Goal: Task Accomplishment & Management: Complete application form

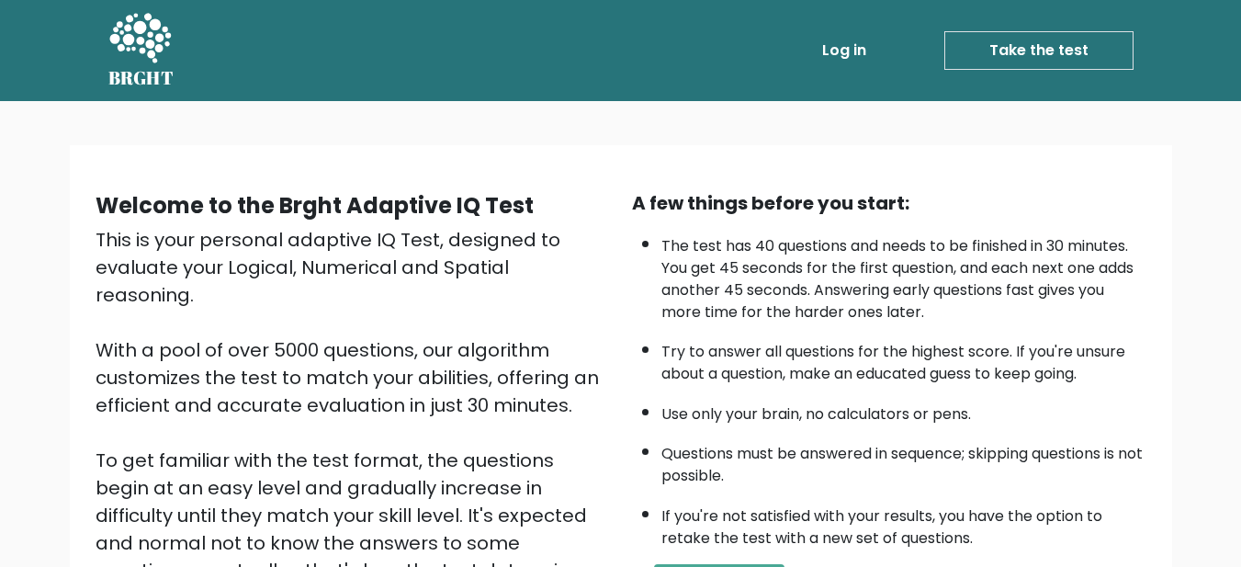
scroll to position [275, 0]
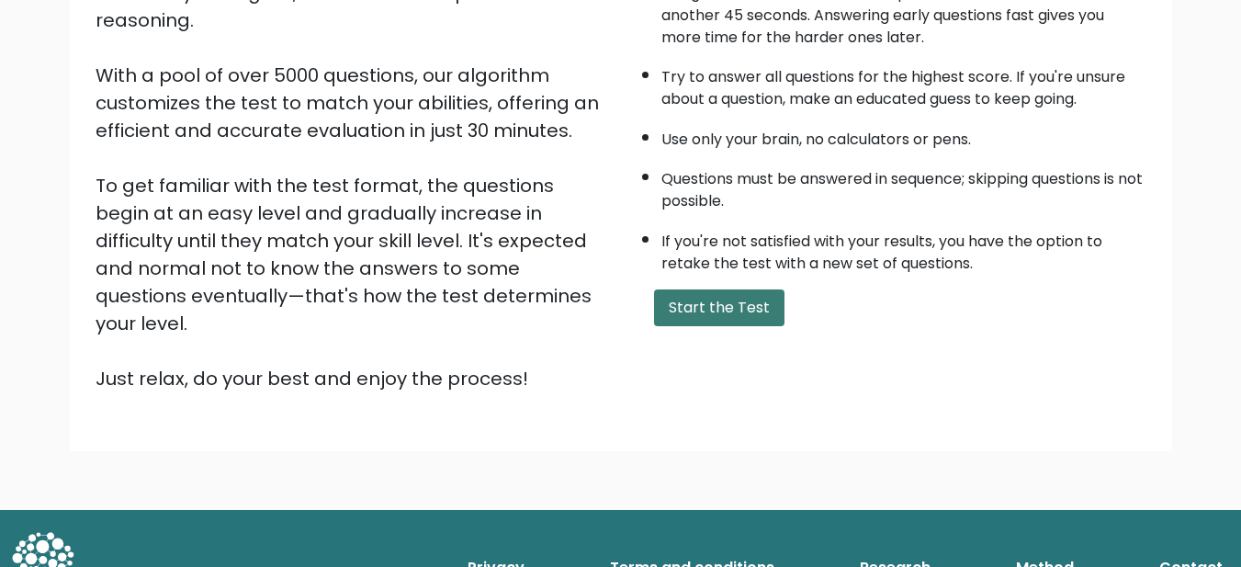
click at [700, 292] on button "Start the Test" at bounding box center [719, 307] width 130 height 37
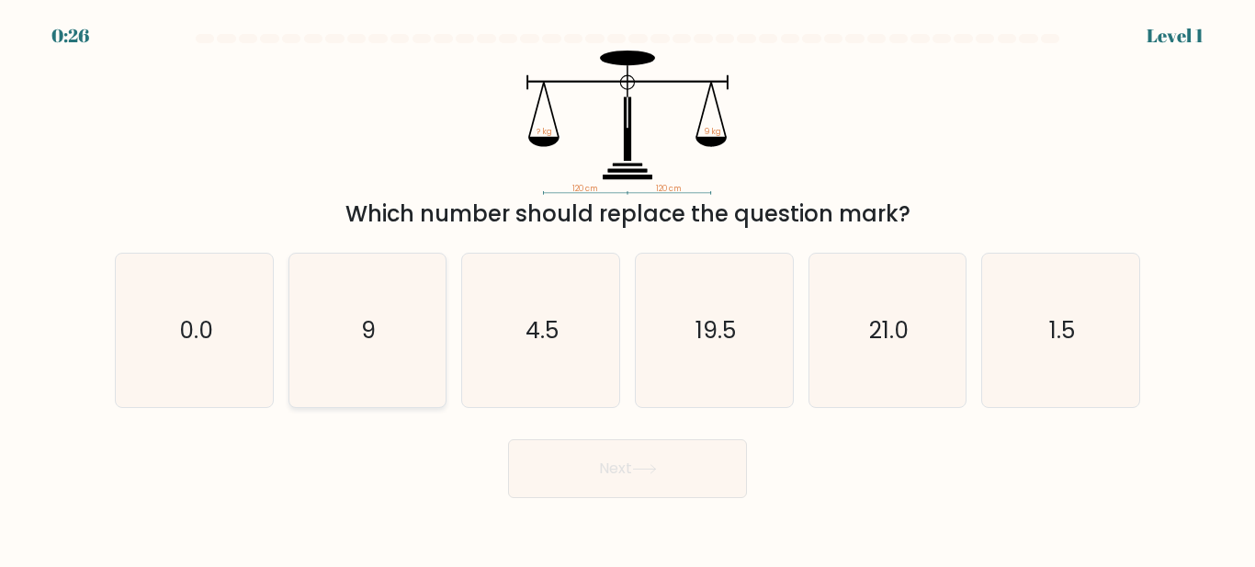
click at [338, 369] on icon "9" at bounding box center [366, 329] width 153 height 153
click at [627, 288] on input "b. 9" at bounding box center [627, 286] width 1 height 5
radio input "true"
click at [556, 454] on button "Next" at bounding box center [627, 468] width 239 height 59
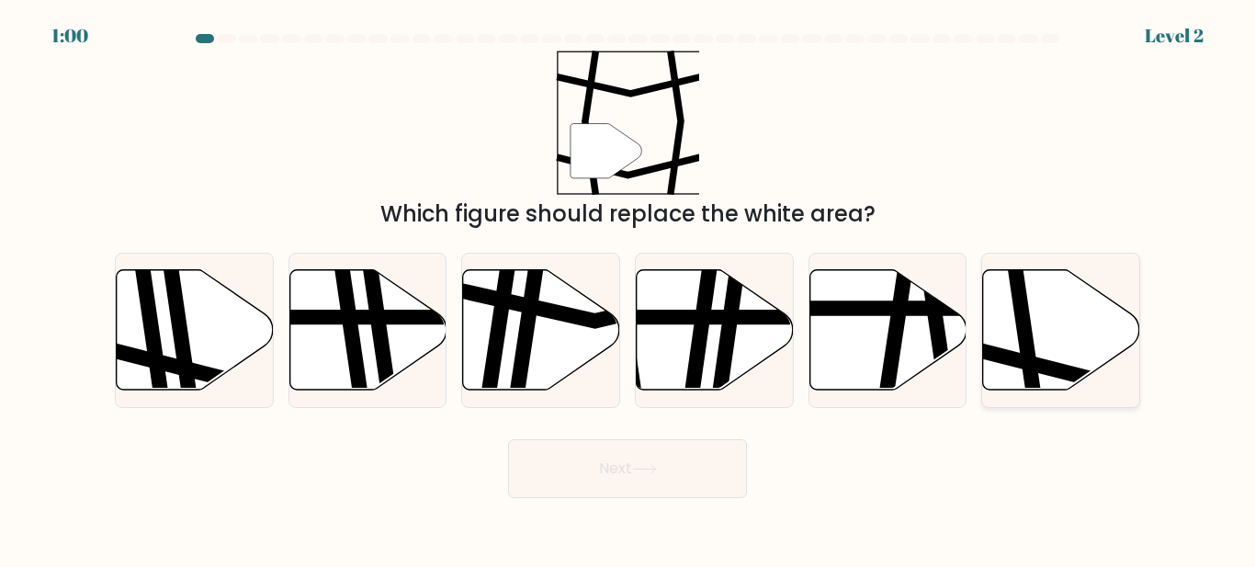
click at [1026, 307] on icon at bounding box center [1026, 267] width 23 height 316
click at [628, 288] on input "f." at bounding box center [627, 286] width 1 height 5
radio input "true"
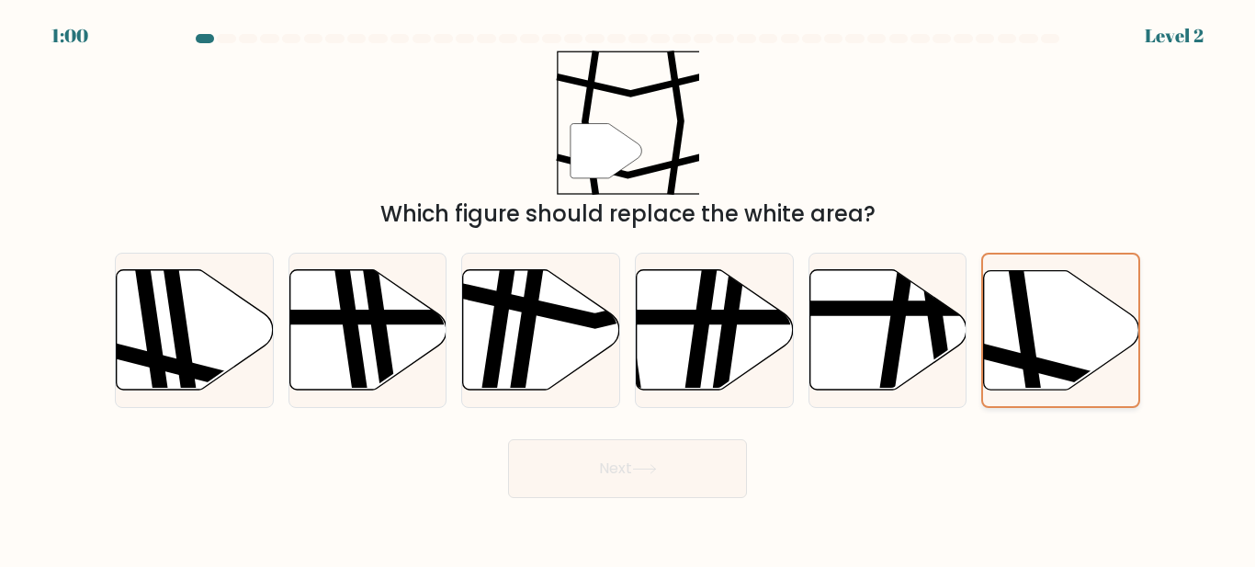
click at [1026, 307] on icon at bounding box center [1027, 268] width 23 height 312
click at [628, 288] on input "f." at bounding box center [627, 286] width 1 height 5
click at [669, 439] on button "Next" at bounding box center [627, 468] width 239 height 59
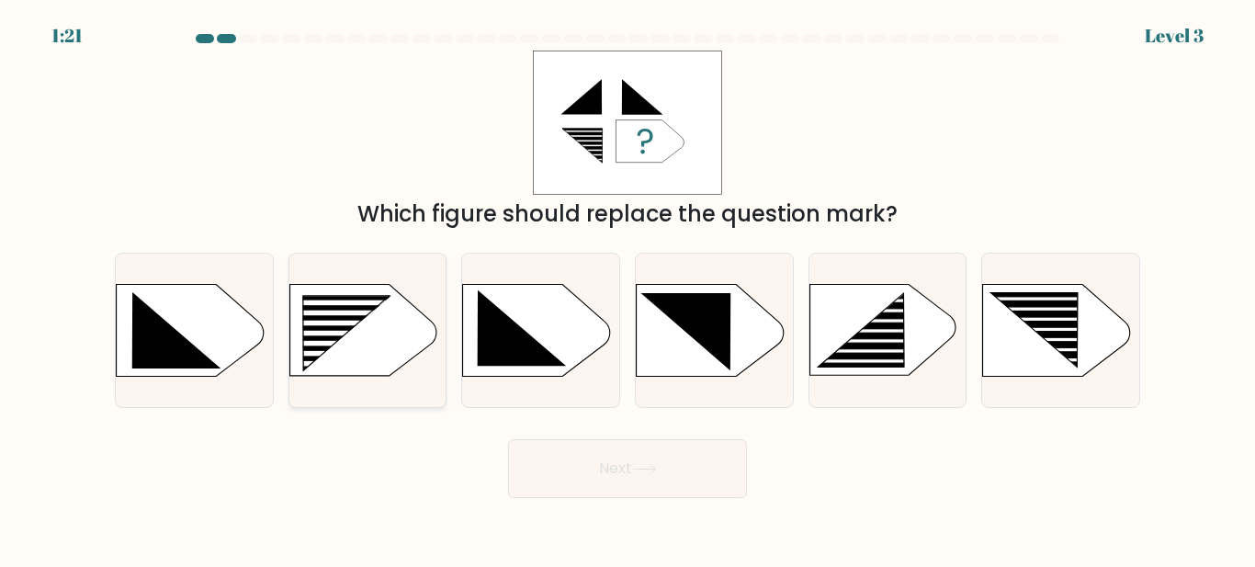
click at [367, 300] on rect at bounding box center [334, 303] width 125 height 6
click at [627, 288] on input "b." at bounding box center [627, 286] width 1 height 5
radio input "true"
click at [564, 488] on button "Next" at bounding box center [627, 468] width 239 height 59
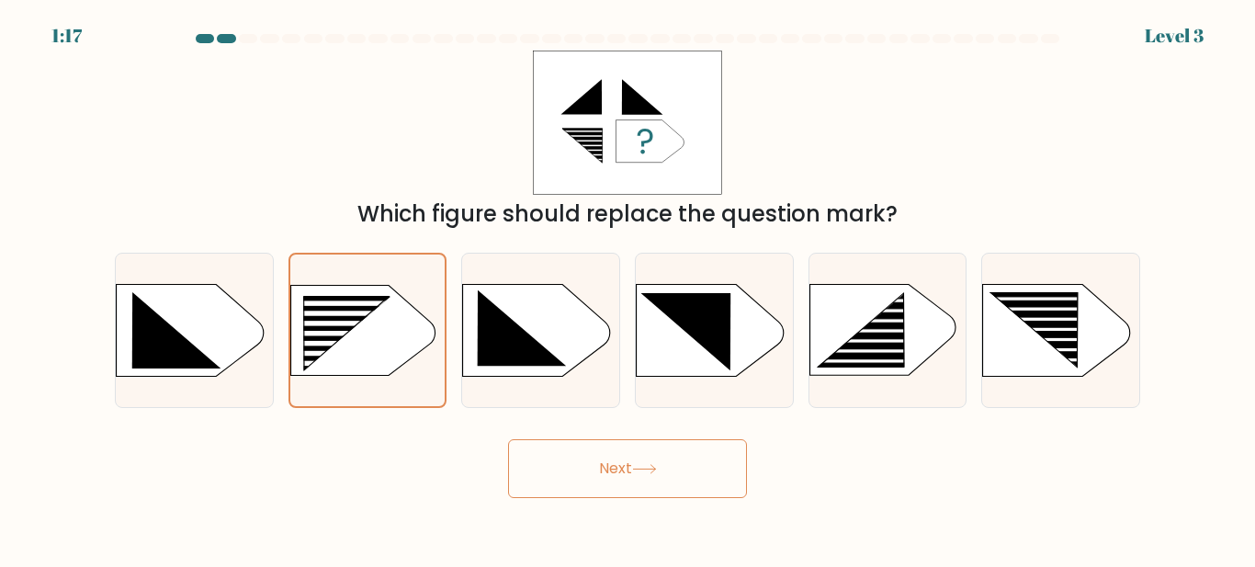
click at [657, 473] on icon at bounding box center [644, 469] width 25 height 10
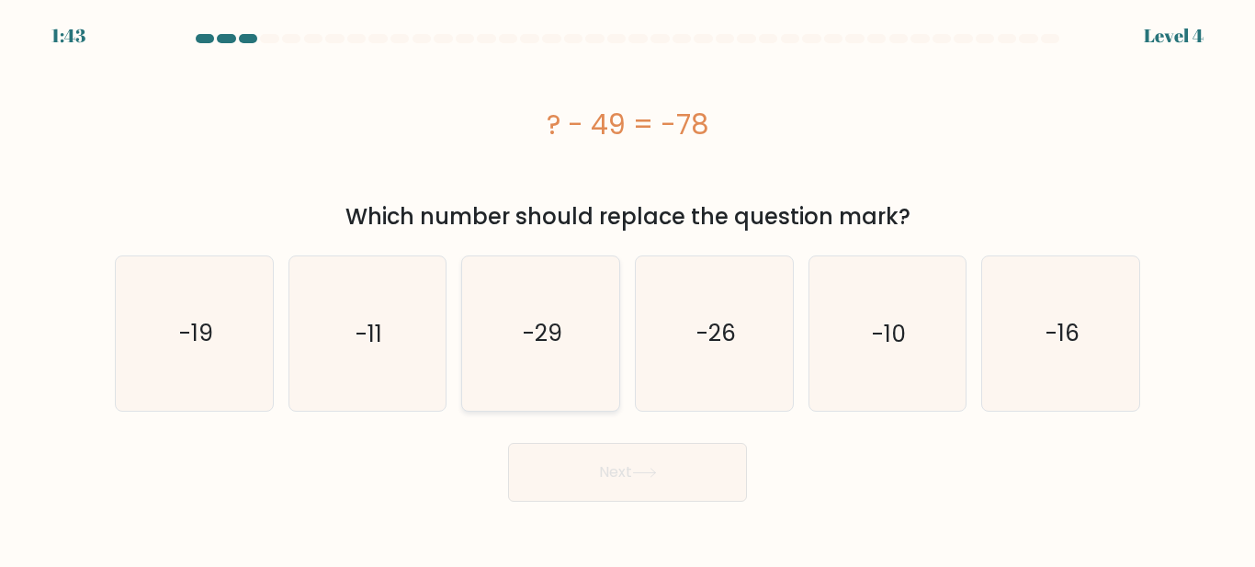
click at [596, 344] on icon "-29" at bounding box center [540, 332] width 153 height 153
click at [627, 288] on input "c. -29" at bounding box center [627, 286] width 1 height 5
radio input "true"
click at [646, 489] on button "Next" at bounding box center [627, 472] width 239 height 59
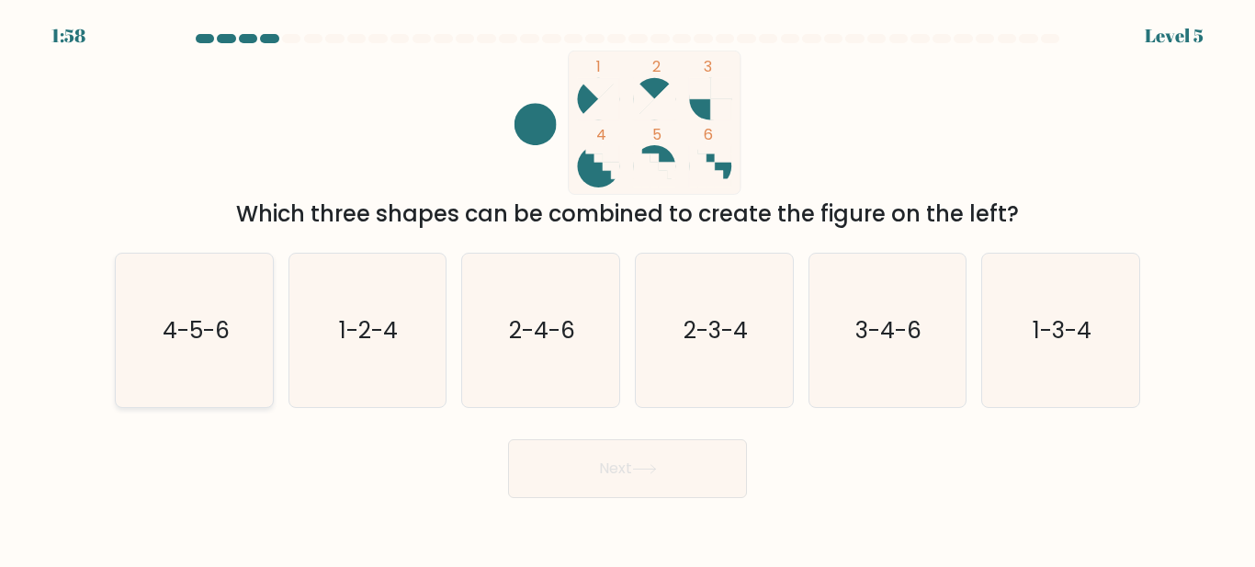
click at [168, 372] on icon "4-5-6" at bounding box center [194, 329] width 153 height 153
click at [627, 288] on input "a. 4-5-6" at bounding box center [627, 286] width 1 height 5
radio input "true"
click at [653, 465] on icon at bounding box center [644, 469] width 25 height 10
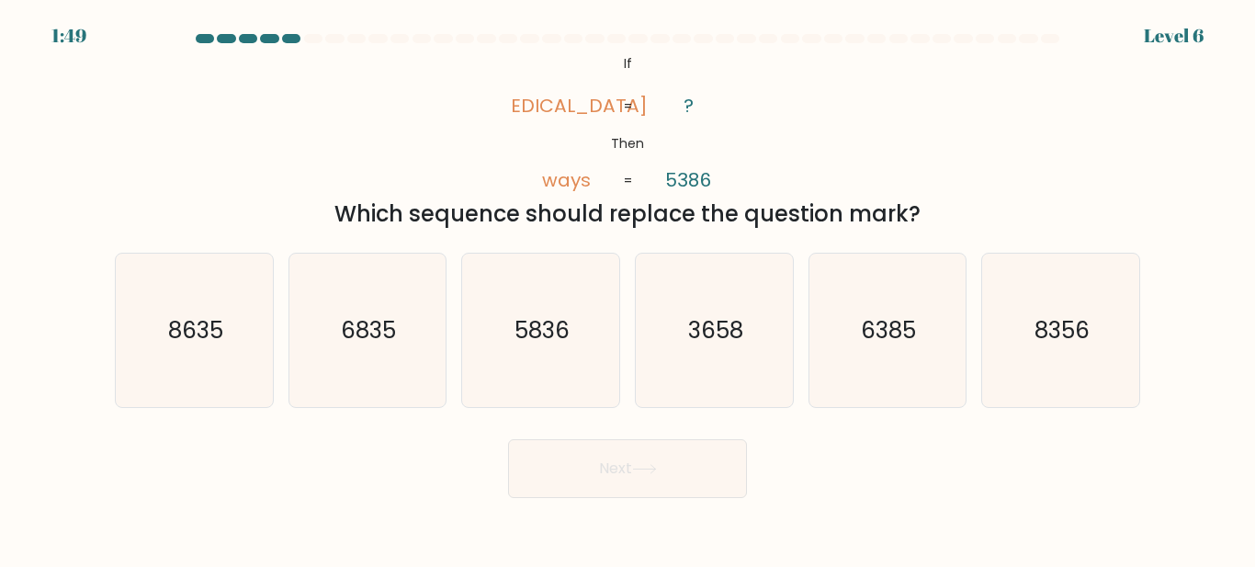
click at [653, 465] on icon at bounding box center [644, 469] width 25 height 10
click at [826, 466] on div "Next" at bounding box center [627, 464] width 1047 height 68
click at [1086, 385] on icon "8356" at bounding box center [1060, 329] width 153 height 153
click at [628, 288] on input "f. 8356" at bounding box center [627, 286] width 1 height 5
radio input "true"
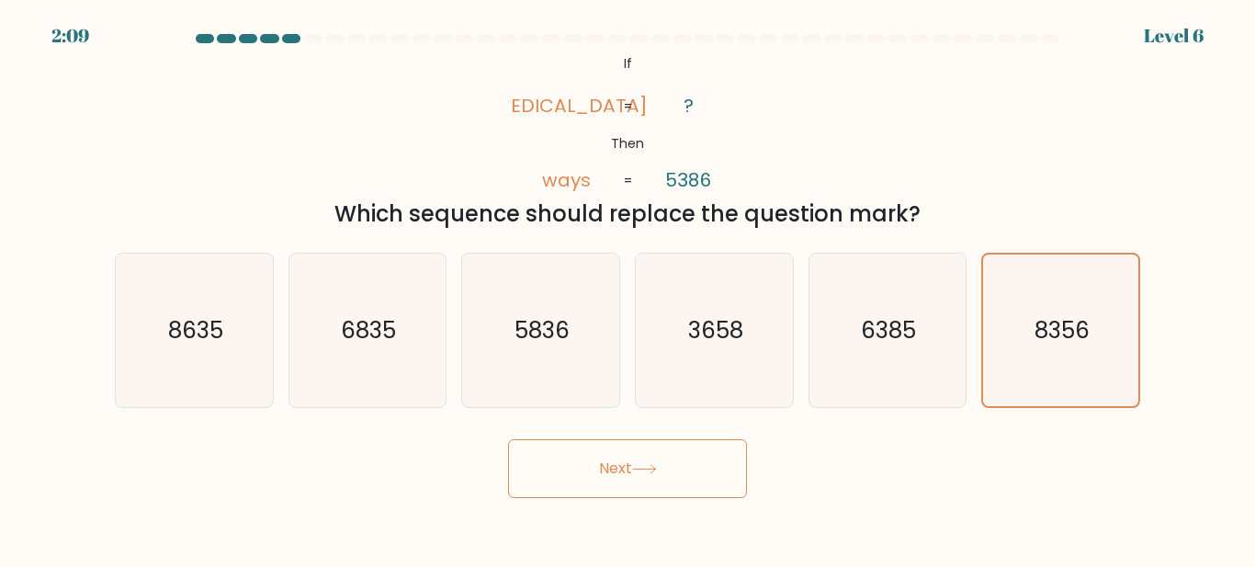
click at [693, 473] on button "Next" at bounding box center [627, 468] width 239 height 59
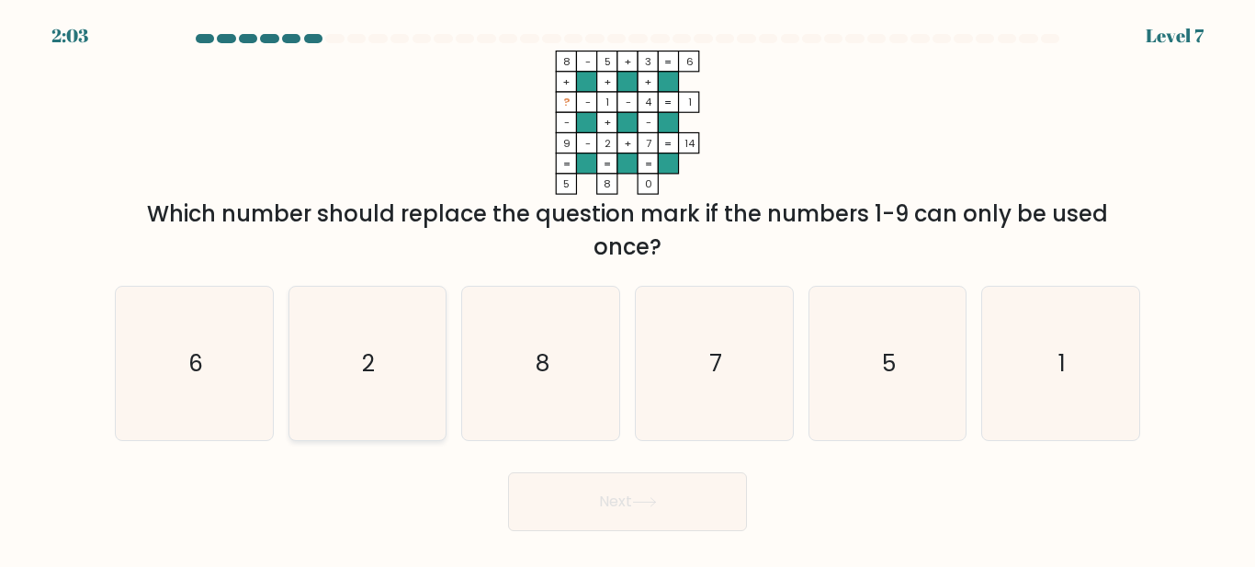
click at [342, 357] on icon "2" at bounding box center [366, 363] width 153 height 153
click at [627, 288] on input "b. 2" at bounding box center [627, 286] width 1 height 5
radio input "true"
click at [655, 501] on icon at bounding box center [644, 502] width 25 height 10
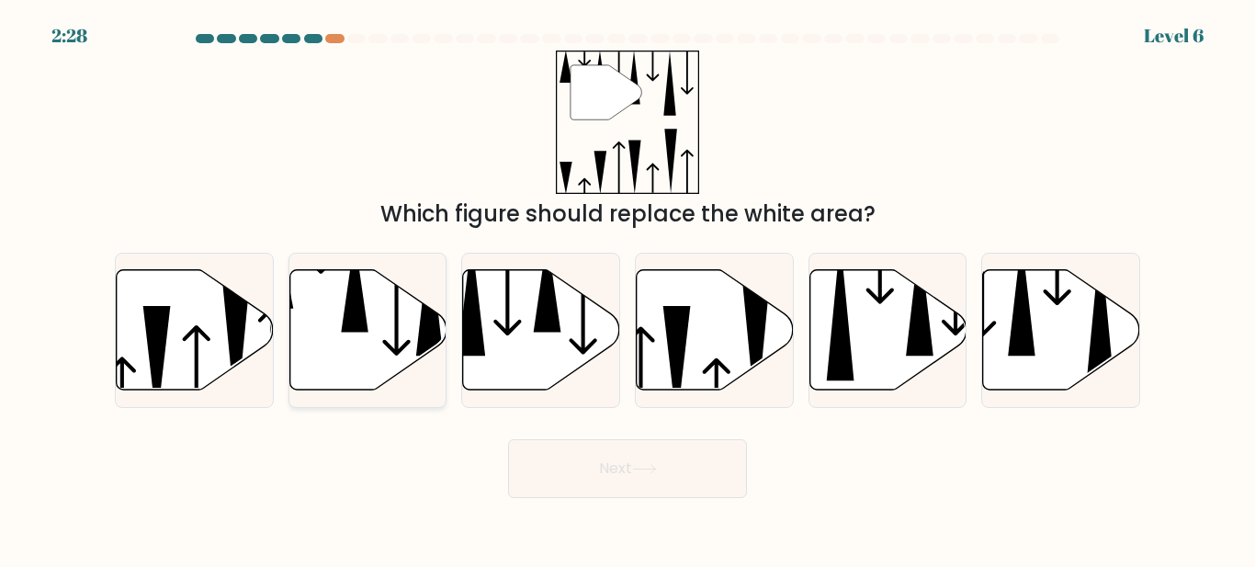
click at [355, 319] on icon at bounding box center [355, 284] width 28 height 95
click at [627, 288] on input "b." at bounding box center [627, 286] width 1 height 5
radio input "true"
click at [653, 456] on button "Next" at bounding box center [627, 468] width 239 height 59
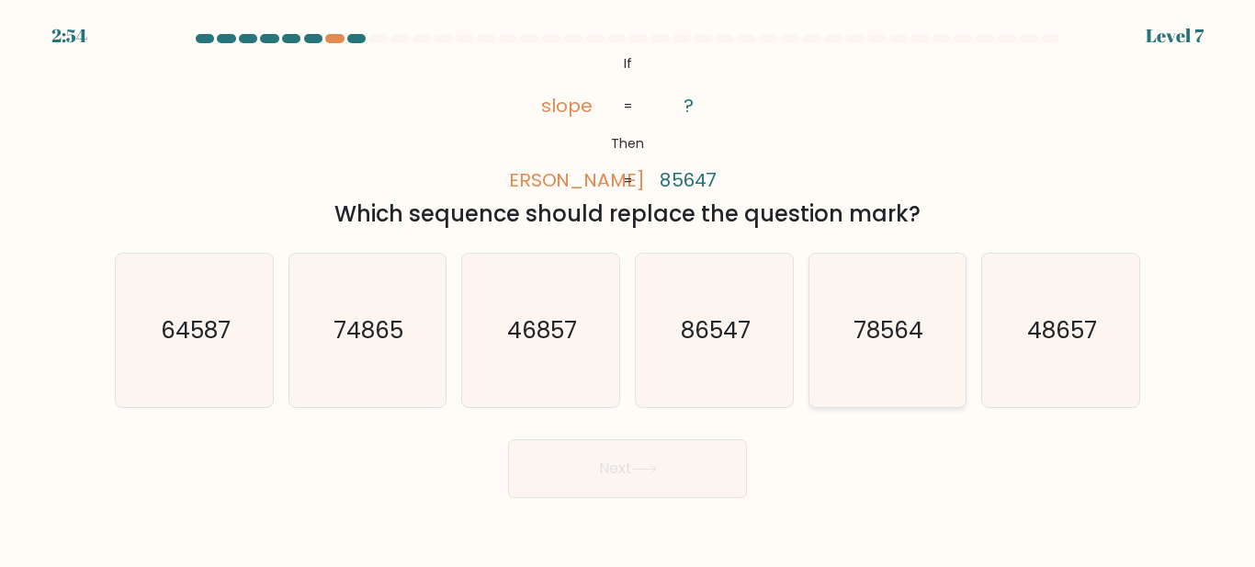
click at [844, 378] on icon "78564" at bounding box center [886, 329] width 153 height 153
click at [628, 288] on input "e. 78564" at bounding box center [627, 286] width 1 height 5
radio input "true"
click at [693, 490] on button "Next" at bounding box center [627, 468] width 239 height 59
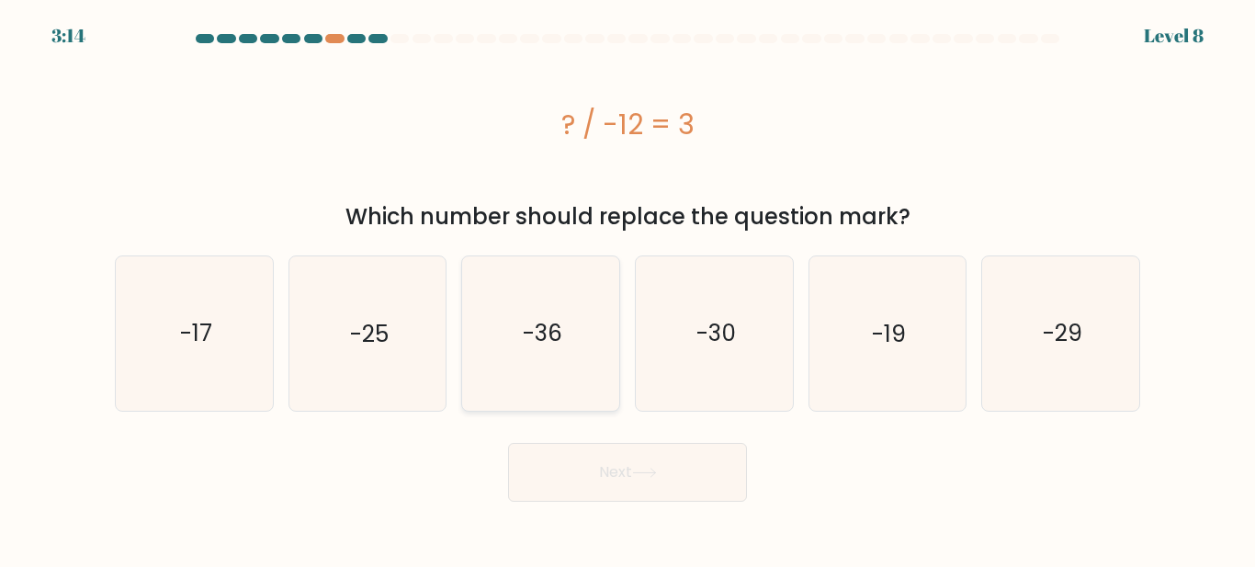
click at [535, 363] on icon "-36" at bounding box center [540, 332] width 153 height 153
click at [627, 288] on input "c. -36" at bounding box center [627, 286] width 1 height 5
radio input "true"
click at [622, 467] on button "Next" at bounding box center [627, 472] width 239 height 59
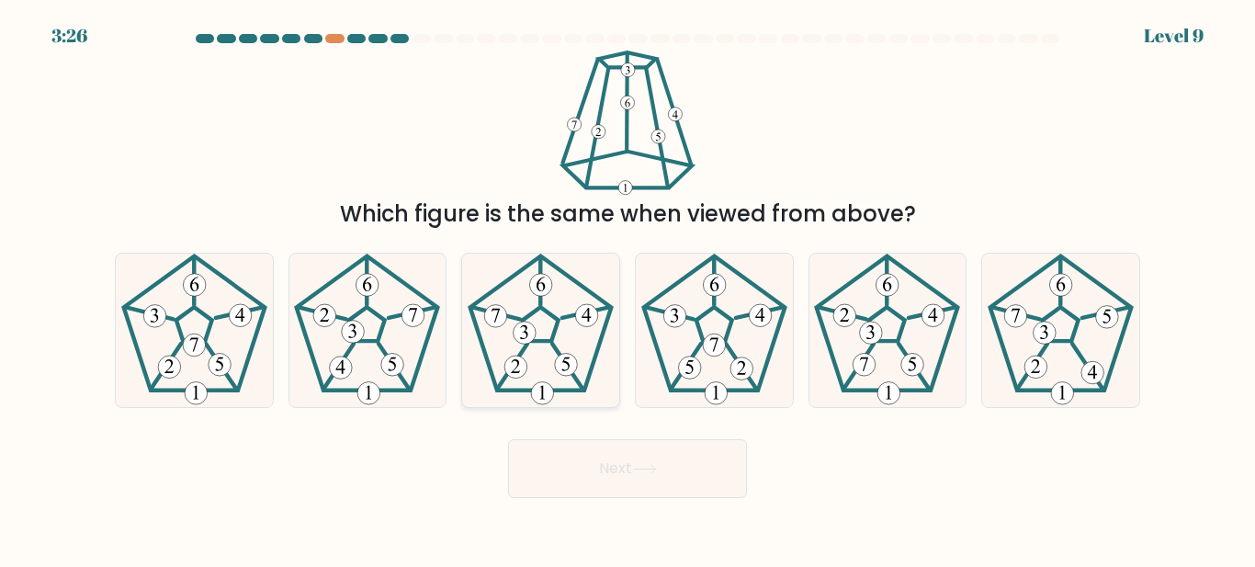
click at [579, 356] on icon at bounding box center [540, 329] width 153 height 153
click at [627, 288] on input "c." at bounding box center [627, 286] width 1 height 5
radio input "true"
click at [606, 466] on button "Next" at bounding box center [627, 468] width 239 height 59
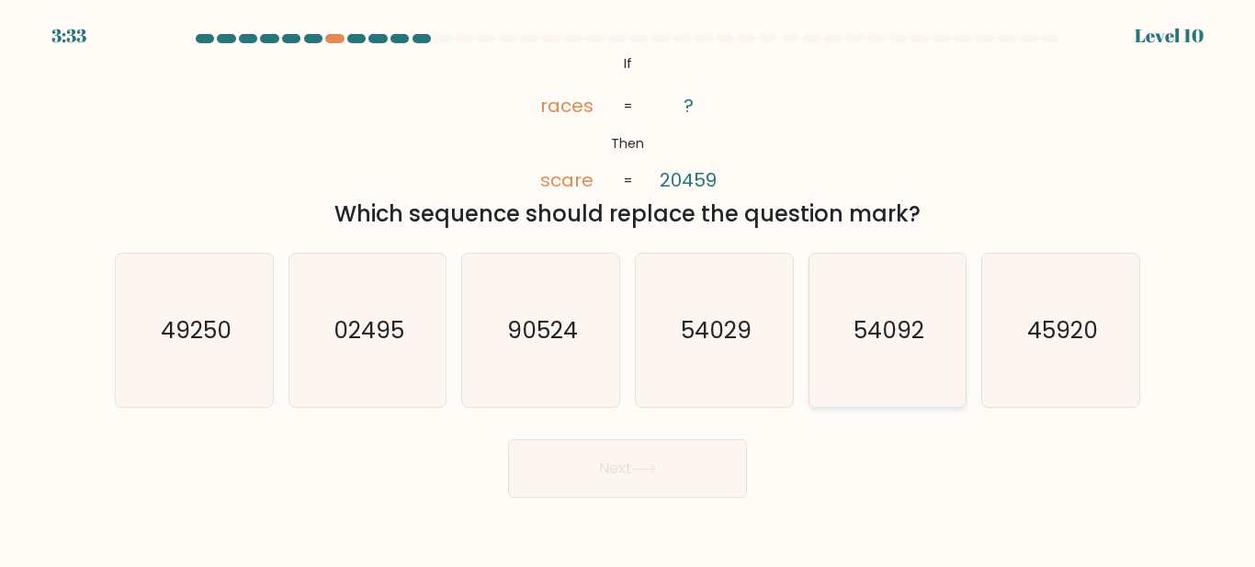
click at [883, 355] on icon "54092" at bounding box center [886, 329] width 153 height 153
click at [628, 288] on input "e. 54092" at bounding box center [627, 286] width 1 height 5
radio input "true"
click at [709, 490] on button "Next" at bounding box center [627, 468] width 239 height 59
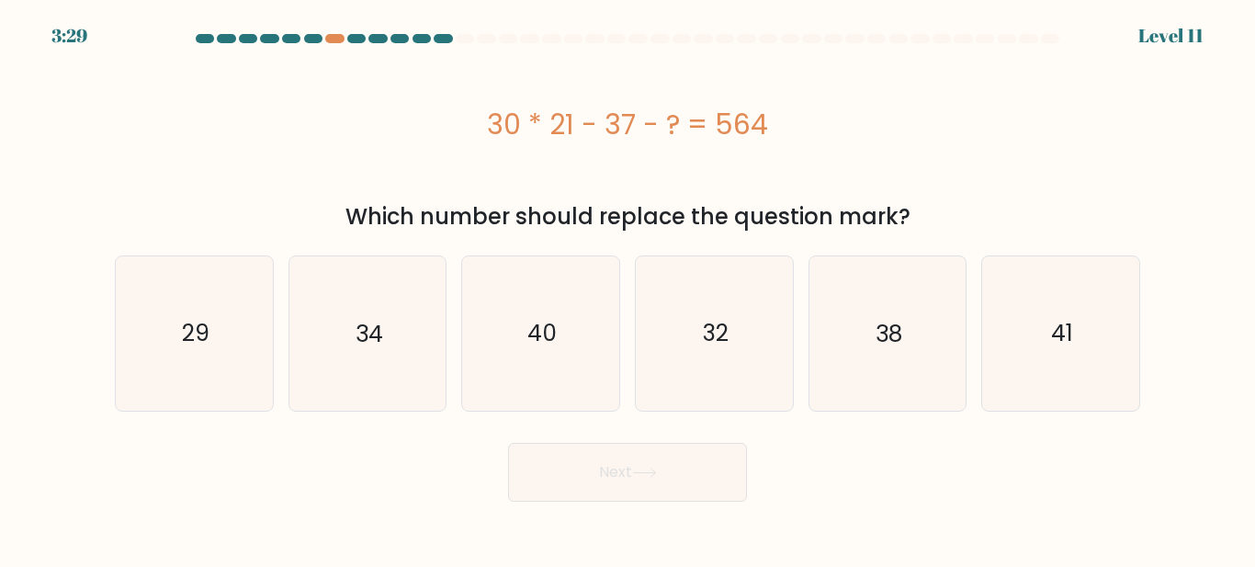
click at [709, 490] on button "Next" at bounding box center [627, 472] width 239 height 59
click at [1002, 485] on div "Next" at bounding box center [627, 468] width 1047 height 68
click at [550, 394] on icon "40" at bounding box center [540, 332] width 153 height 153
click at [627, 288] on input "c. 40" at bounding box center [627, 286] width 1 height 5
radio input "true"
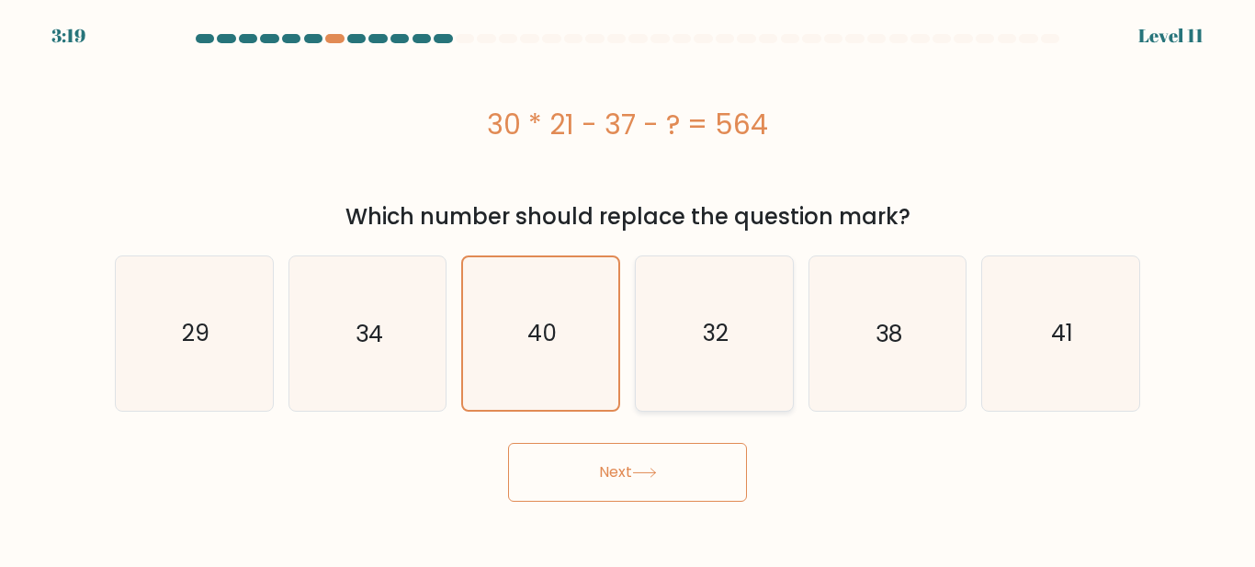
click at [706, 359] on icon "32" at bounding box center [713, 332] width 153 height 153
click at [628, 288] on input "d. 32" at bounding box center [627, 286] width 1 height 5
radio input "true"
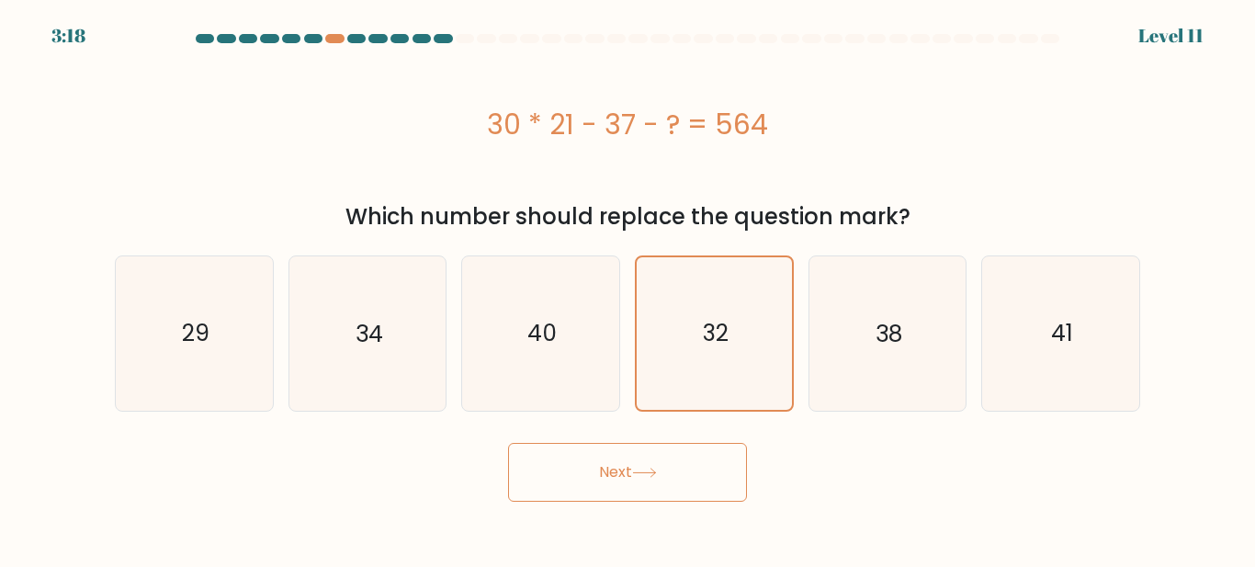
click at [597, 486] on button "Next" at bounding box center [627, 472] width 239 height 59
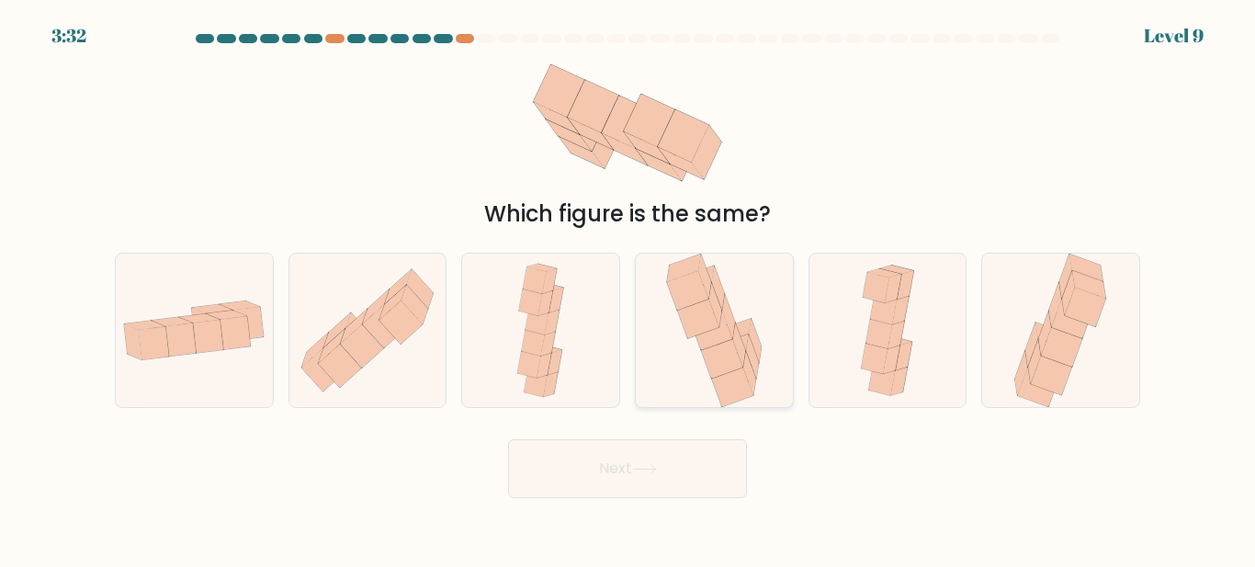
click at [715, 377] on icon at bounding box center [721, 358] width 41 height 39
click at [628, 288] on input "d." at bounding box center [627, 286] width 1 height 5
radio input "true"
click at [701, 450] on button "Next" at bounding box center [627, 468] width 239 height 59
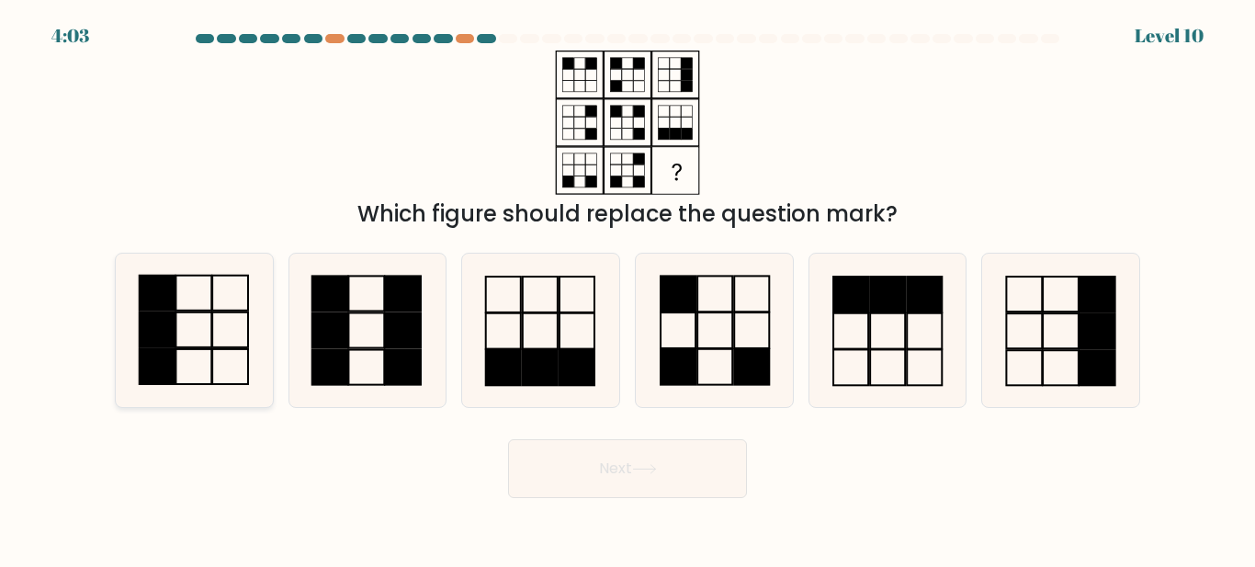
click at [212, 359] on rect at bounding box center [230, 366] width 36 height 35
click at [627, 288] on input "a." at bounding box center [627, 286] width 1 height 5
radio input "true"
click at [622, 513] on body "4:01 Level 10" at bounding box center [627, 283] width 1255 height 567
click at [614, 486] on button "Next" at bounding box center [627, 468] width 239 height 59
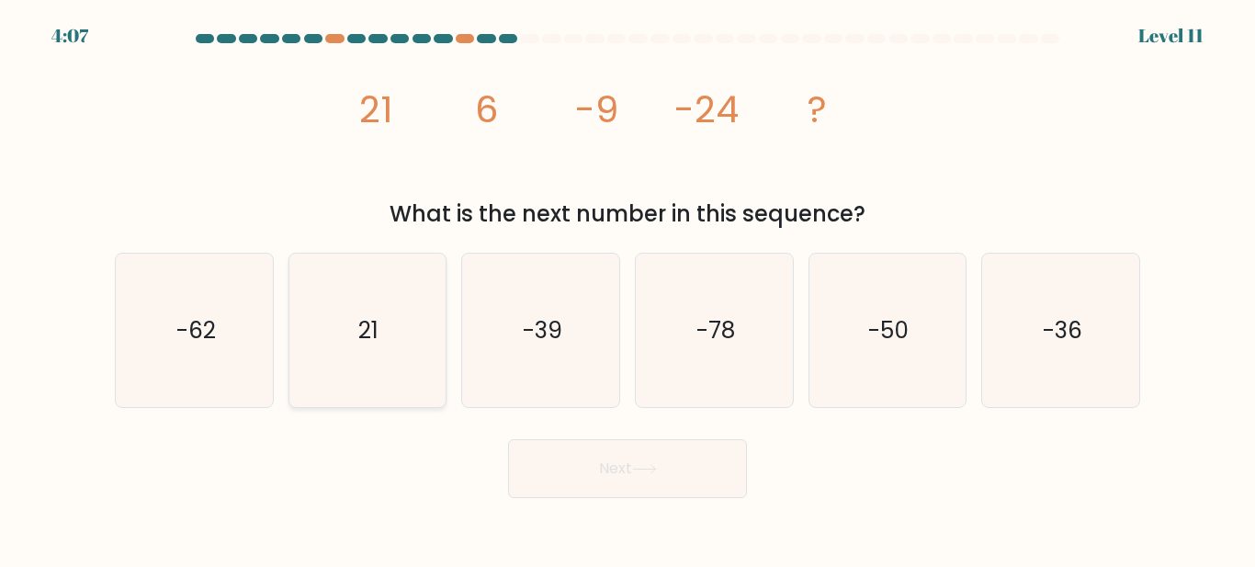
click at [425, 311] on icon "21" at bounding box center [366, 329] width 153 height 153
click at [627, 288] on input "b. 21" at bounding box center [627, 286] width 1 height 5
radio input "true"
click at [550, 460] on button "Next" at bounding box center [627, 468] width 239 height 59
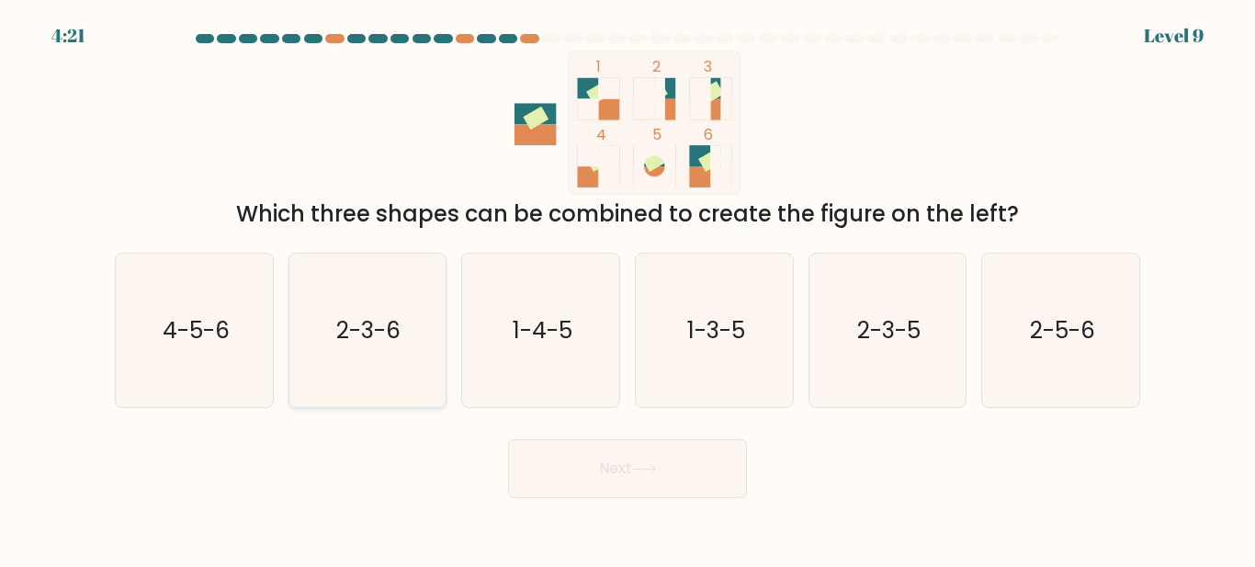
click at [393, 366] on icon "2-3-6" at bounding box center [366, 329] width 153 height 153
click at [627, 288] on input "b. 2-3-6" at bounding box center [627, 286] width 1 height 5
radio input "true"
click at [542, 455] on button "Next" at bounding box center [627, 468] width 239 height 59
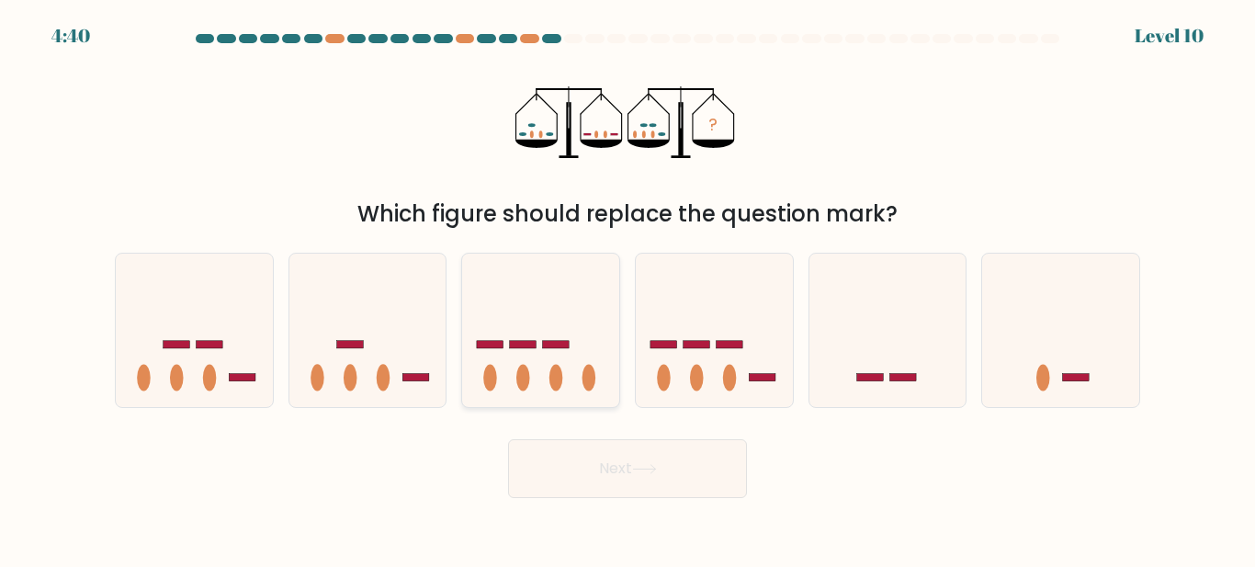
click at [551, 366] on icon at bounding box center [540, 330] width 157 height 130
click at [627, 288] on input "c." at bounding box center [627, 286] width 1 height 5
radio input "true"
click at [551, 473] on button "Next" at bounding box center [627, 468] width 239 height 59
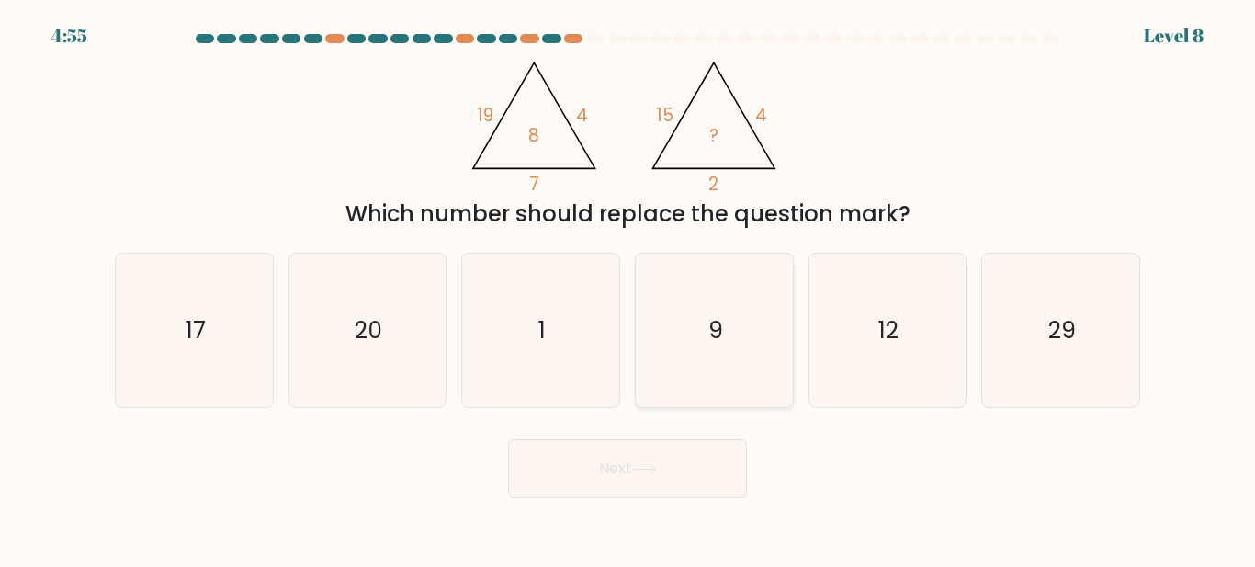
click at [711, 341] on text "9" at bounding box center [715, 330] width 15 height 32
click at [628, 288] on input "d. 9" at bounding box center [627, 286] width 1 height 5
radio input "true"
click at [651, 483] on button "Next" at bounding box center [627, 468] width 239 height 59
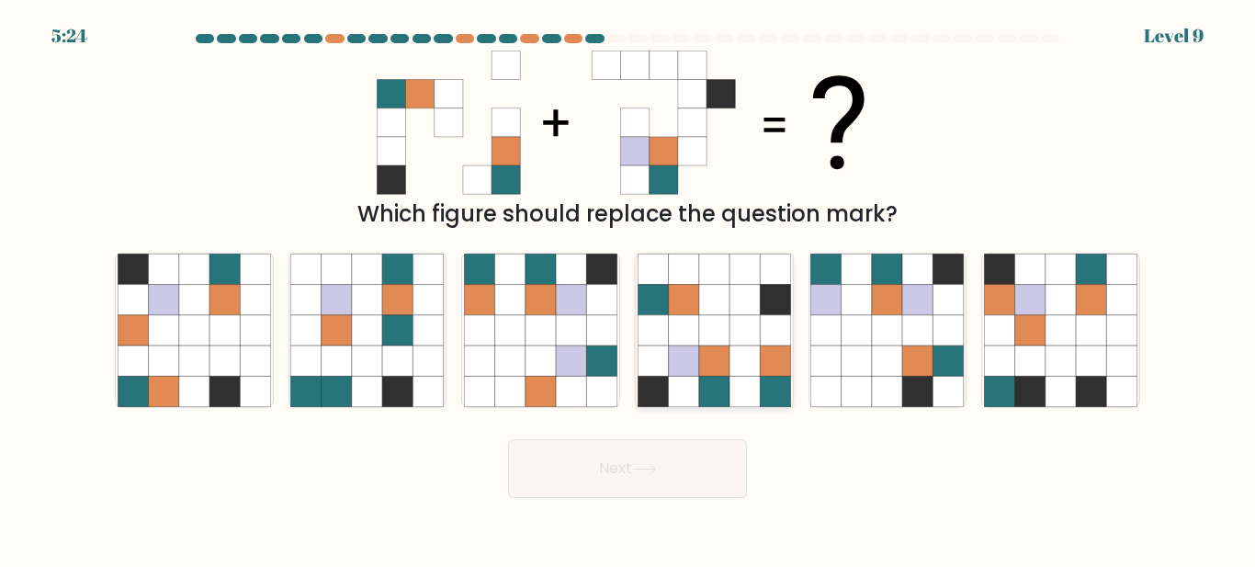
click at [685, 366] on icon at bounding box center [683, 360] width 30 height 30
click at [628, 288] on input "d." at bounding box center [627, 286] width 1 height 5
radio input "true"
click at [646, 483] on button "Next" at bounding box center [627, 468] width 239 height 59
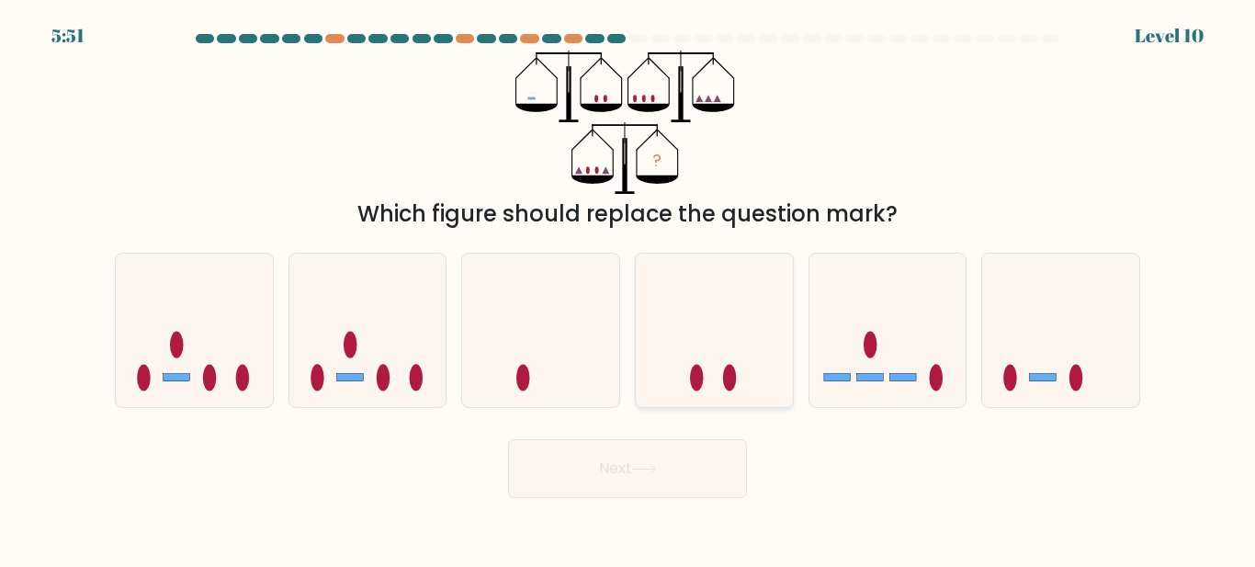
click at [714, 387] on icon at bounding box center [714, 330] width 157 height 130
click at [628, 288] on input "d." at bounding box center [627, 286] width 1 height 5
radio input "true"
click at [714, 461] on button "Next" at bounding box center [627, 468] width 239 height 59
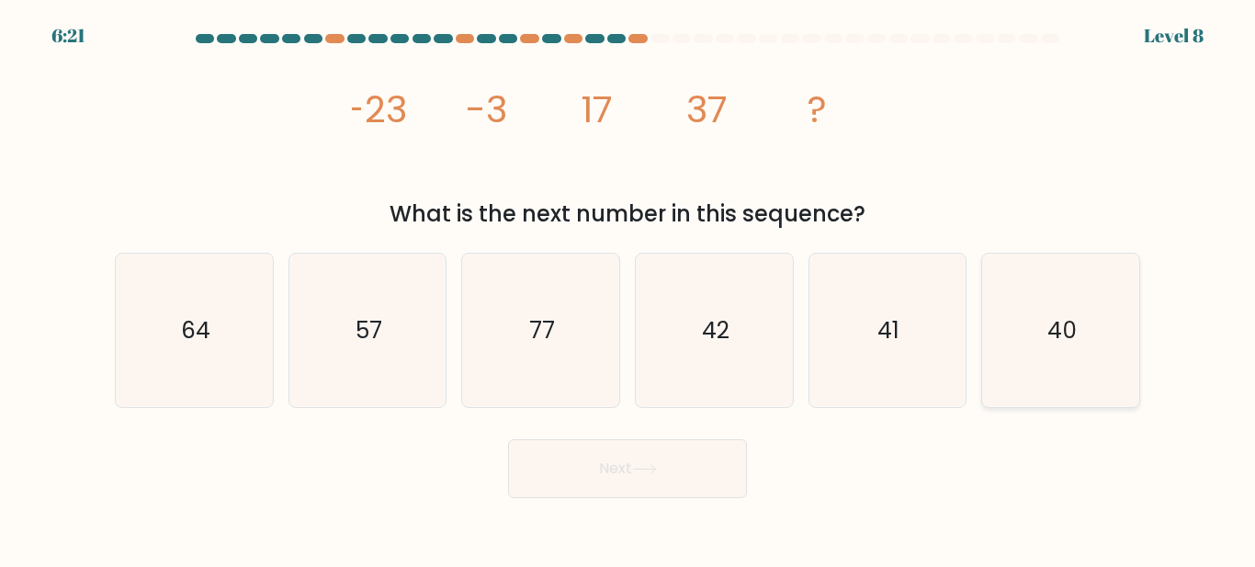
click at [1061, 341] on text "40" at bounding box center [1061, 330] width 29 height 32
click at [628, 288] on input "f. 40" at bounding box center [627, 286] width 1 height 5
radio input "true"
click at [368, 351] on icon "57" at bounding box center [366, 329] width 153 height 153
click at [627, 288] on input "b. 57" at bounding box center [627, 286] width 1 height 5
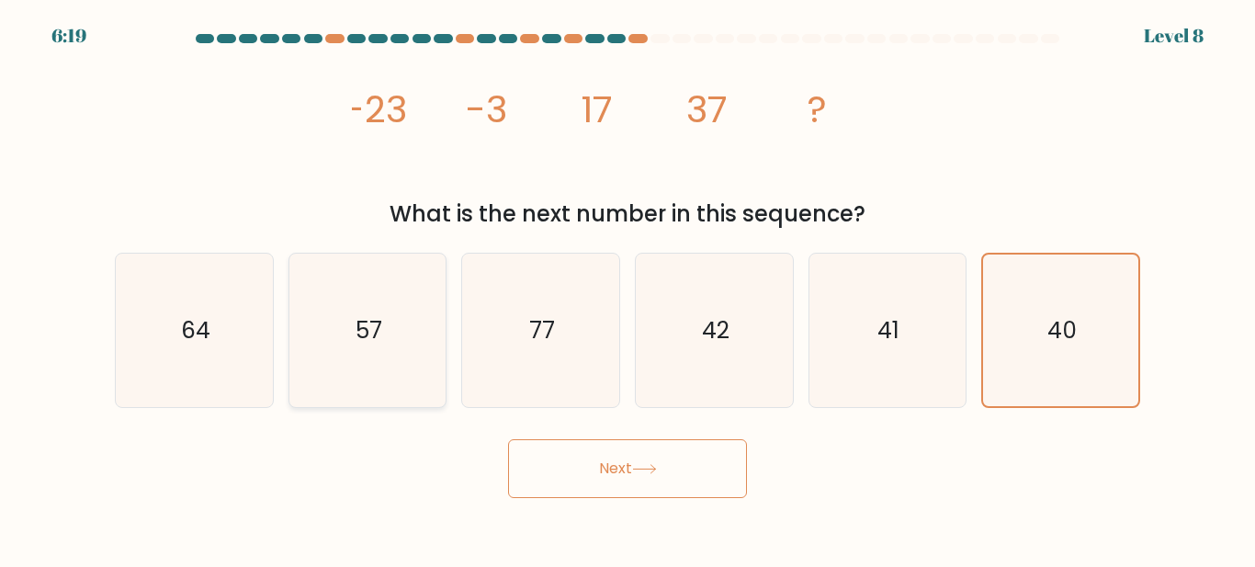
radio input "true"
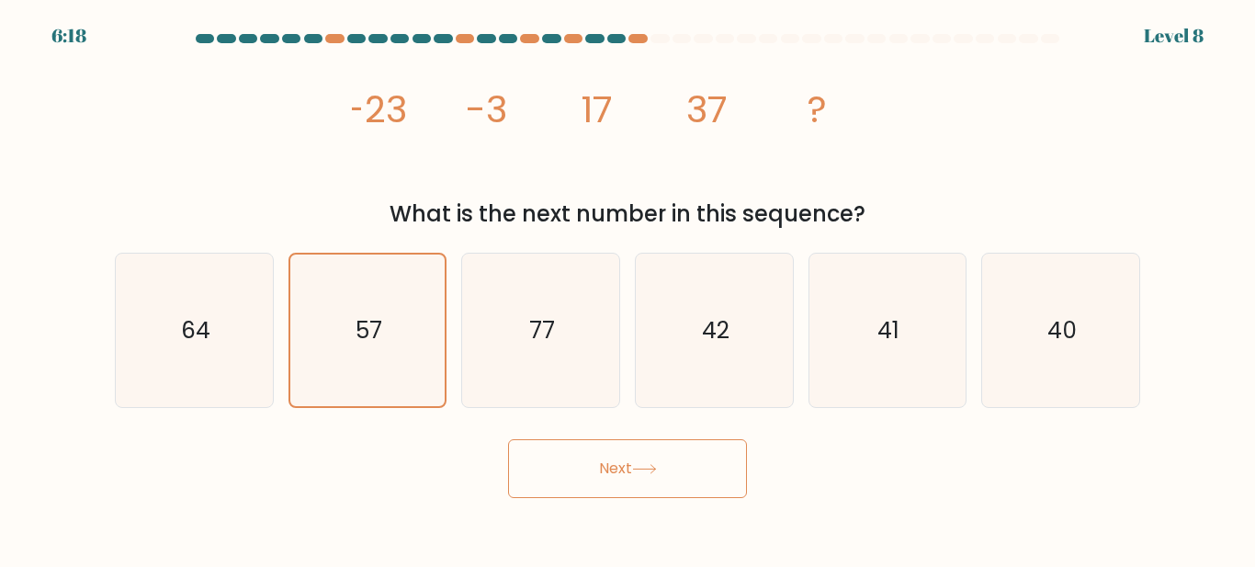
click at [668, 461] on button "Next" at bounding box center [627, 468] width 239 height 59
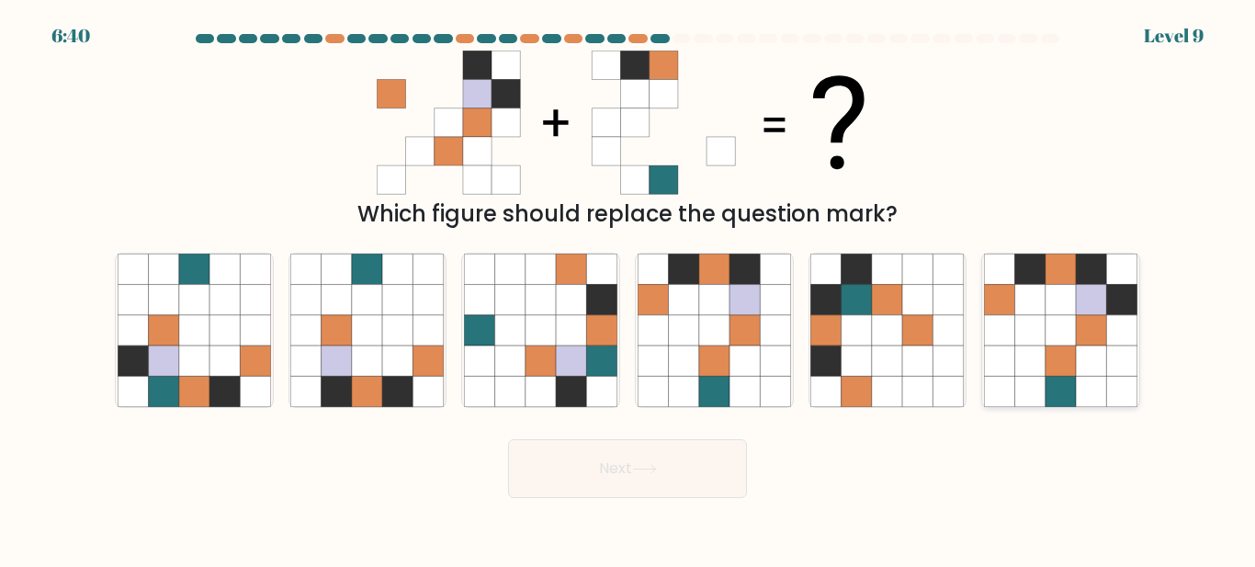
click at [1125, 332] on icon at bounding box center [1122, 330] width 30 height 30
click at [628, 288] on input "f." at bounding box center [627, 286] width 1 height 5
radio input "true"
click at [628, 477] on button "Next" at bounding box center [627, 468] width 239 height 59
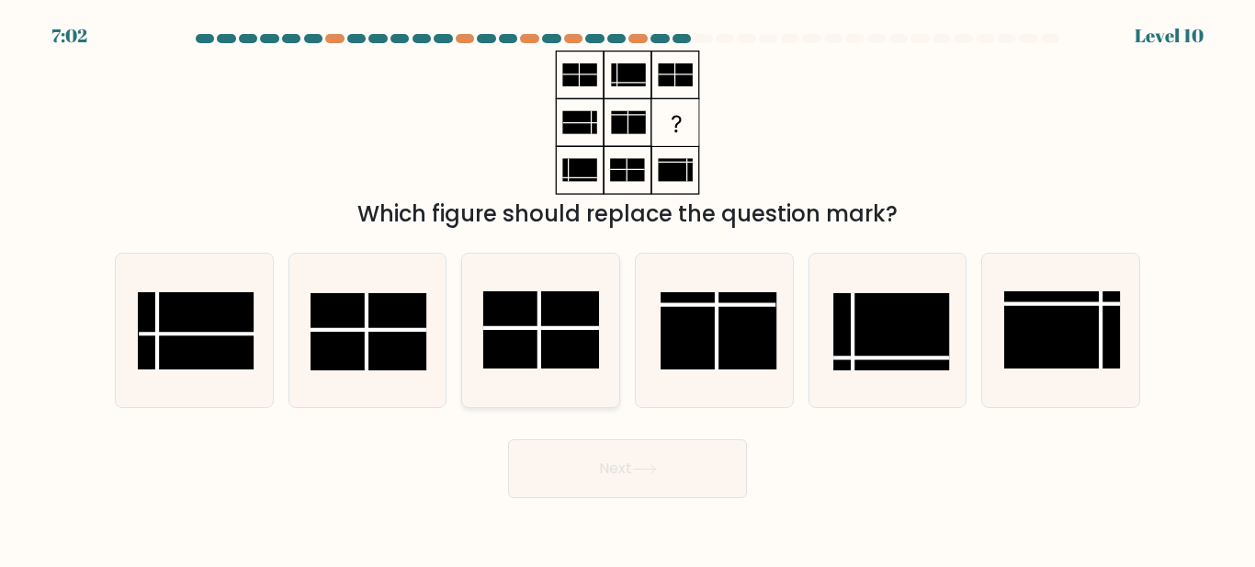
click at [563, 355] on rect at bounding box center [541, 329] width 116 height 77
click at [627, 288] on input "c." at bounding box center [627, 286] width 1 height 5
radio input "true"
click at [627, 473] on button "Next" at bounding box center [627, 468] width 239 height 59
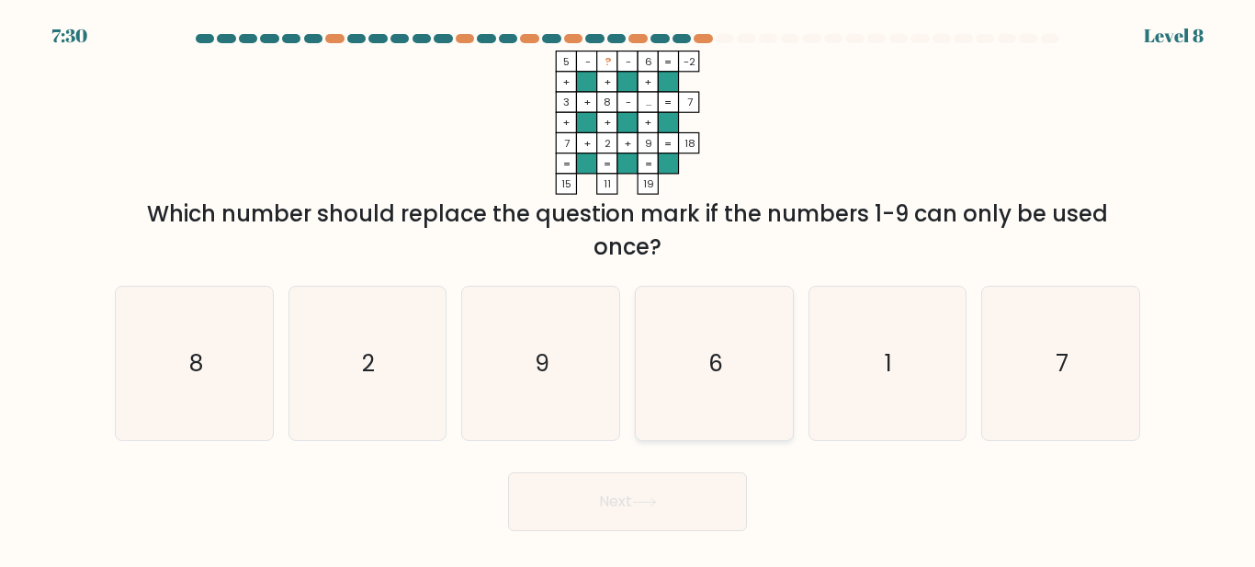
click at [693, 407] on icon "6" at bounding box center [713, 363] width 153 height 153
click at [628, 288] on input "d. 6" at bounding box center [627, 286] width 1 height 5
radio input "true"
click at [632, 507] on button "Next" at bounding box center [627, 501] width 239 height 59
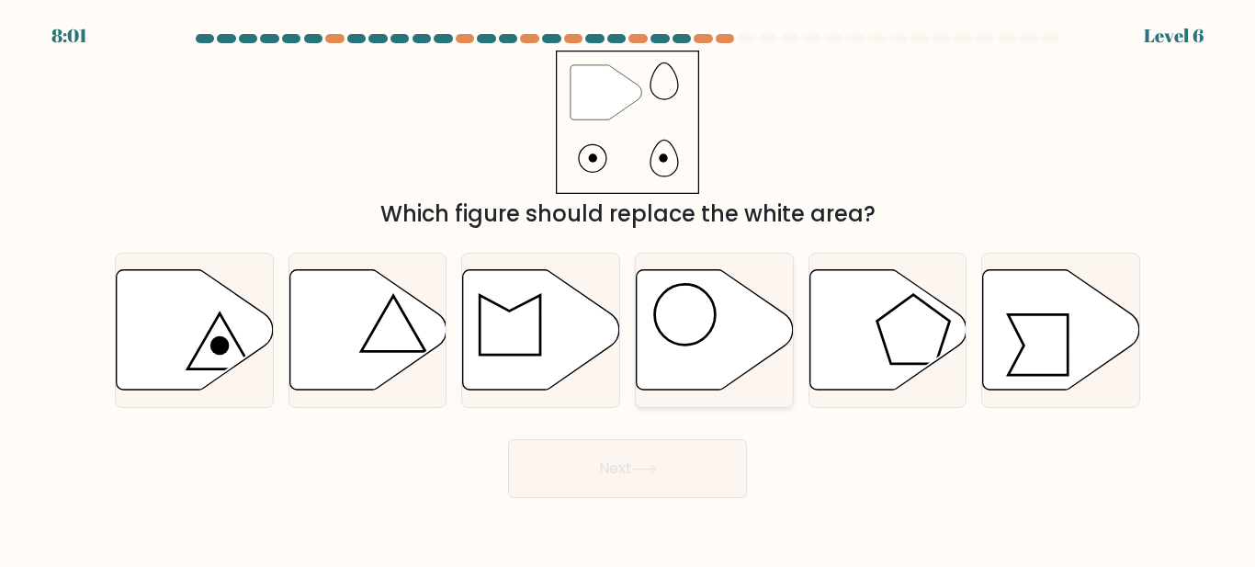
click at [652, 341] on icon at bounding box center [715, 330] width 157 height 120
click at [628, 288] on input "d." at bounding box center [627, 286] width 1 height 5
radio input "true"
click at [599, 471] on button "Next" at bounding box center [627, 468] width 239 height 59
